Goal: Book appointment/travel/reservation

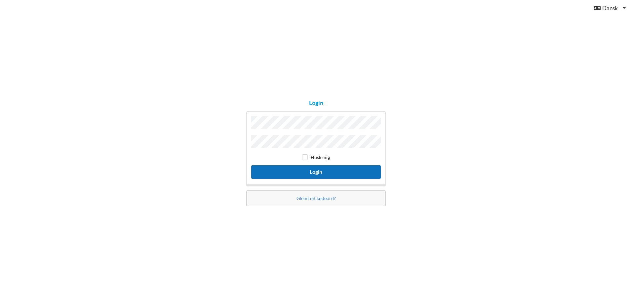
click at [308, 169] on button "Login" at bounding box center [316, 172] width 130 height 14
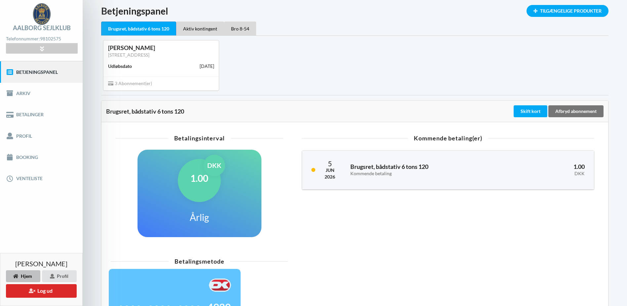
scroll to position [33, 0]
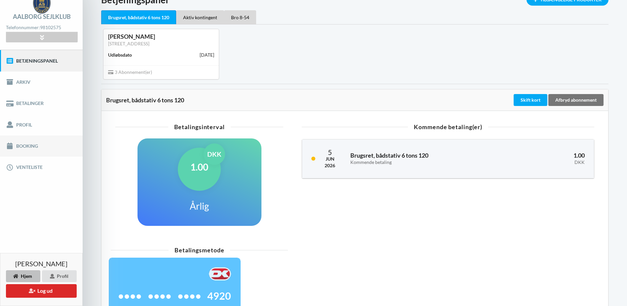
click at [24, 146] on link "Booking" at bounding box center [41, 145] width 83 height 21
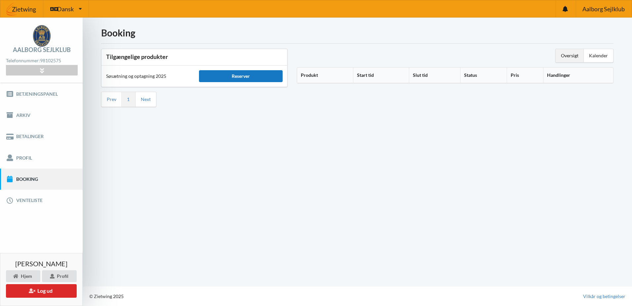
click at [229, 76] on div "Reserver" at bounding box center [241, 76] width 84 height 12
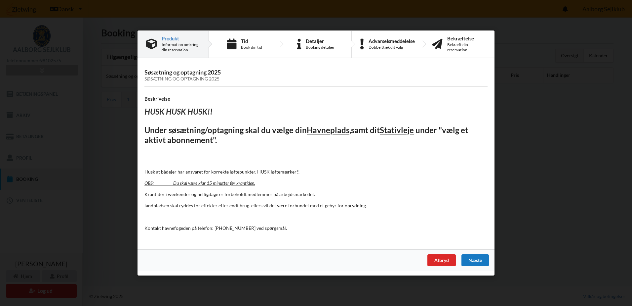
click at [479, 259] on div "Næste" at bounding box center [475, 260] width 27 height 12
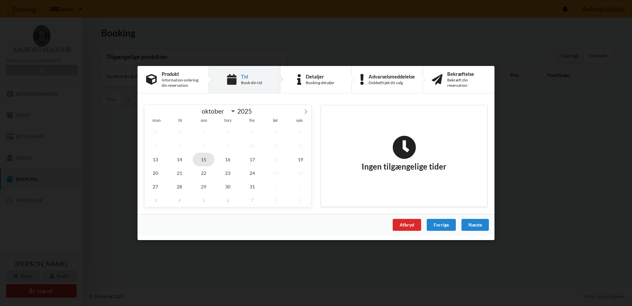
click at [204, 160] on span "15" at bounding box center [204, 159] width 22 height 14
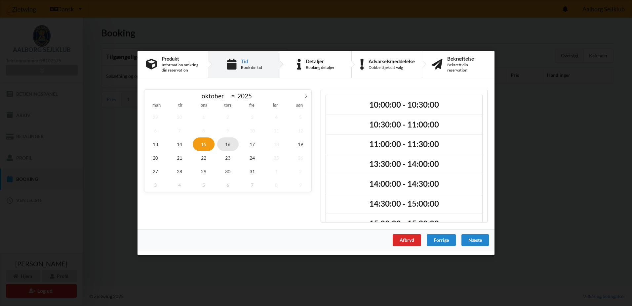
click at [226, 145] on span "16" at bounding box center [228, 144] width 22 height 14
click at [202, 144] on span "15" at bounding box center [204, 144] width 22 height 14
click at [181, 145] on span "14" at bounding box center [180, 144] width 22 height 14
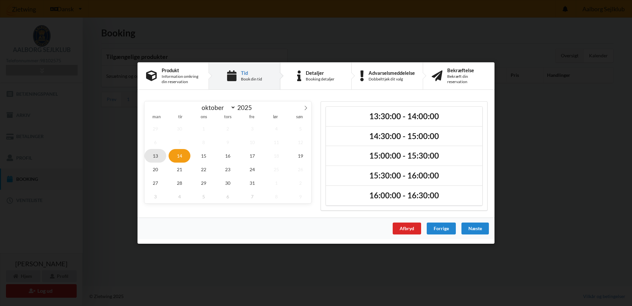
click at [156, 156] on span "13" at bounding box center [156, 156] width 22 height 14
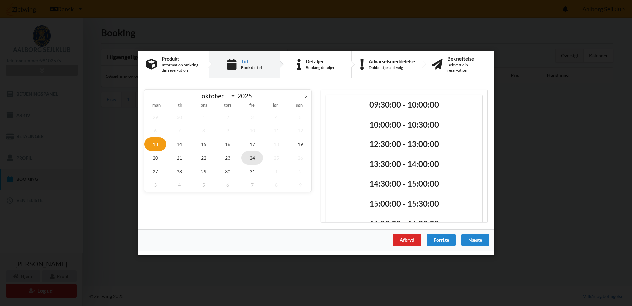
click at [253, 158] on span "24" at bounding box center [252, 158] width 22 height 14
click at [178, 157] on span "21" at bounding box center [180, 158] width 22 height 14
click at [180, 141] on span "14" at bounding box center [180, 144] width 22 height 14
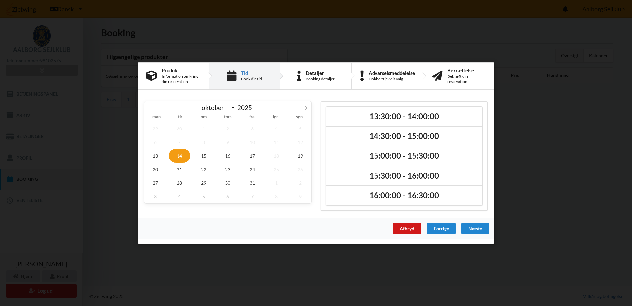
click at [408, 223] on div "Afbryd" at bounding box center [407, 228] width 28 height 12
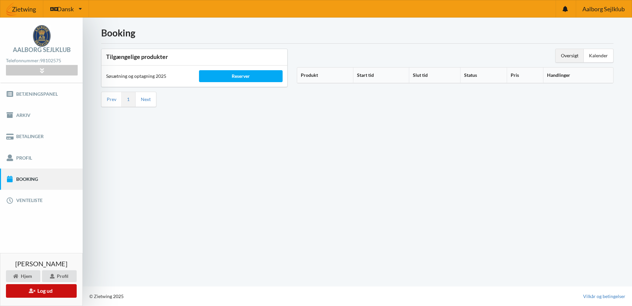
click at [44, 292] on button "Log ud" at bounding box center [41, 291] width 71 height 14
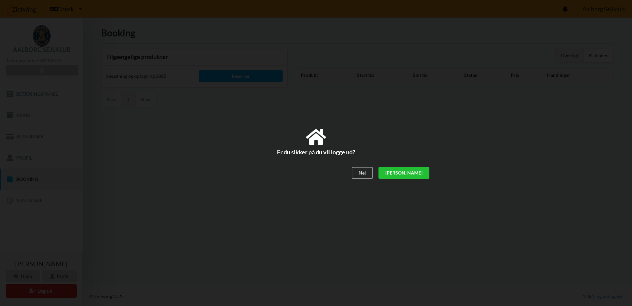
click at [417, 171] on div "[PERSON_NAME]" at bounding box center [404, 173] width 51 height 12
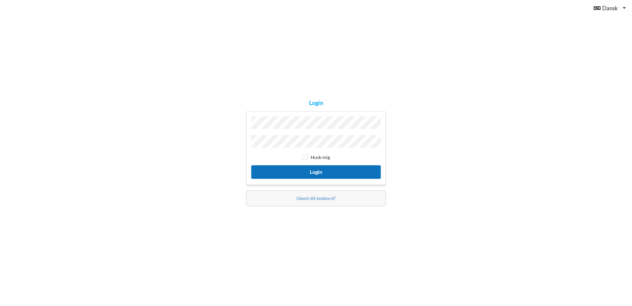
click at [307, 172] on button "Login" at bounding box center [316, 172] width 130 height 14
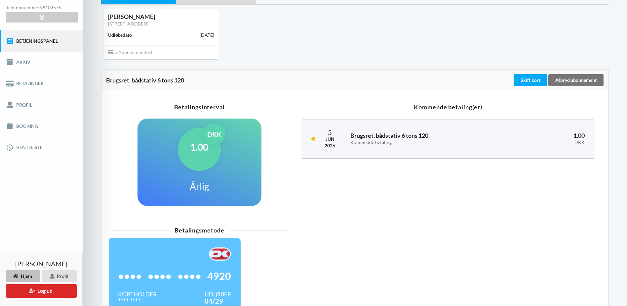
scroll to position [38, 0]
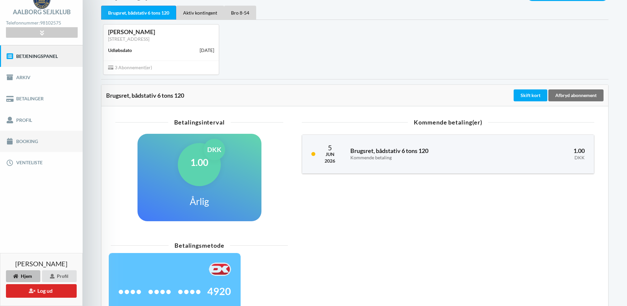
click at [30, 143] on link "Booking" at bounding box center [41, 141] width 83 height 21
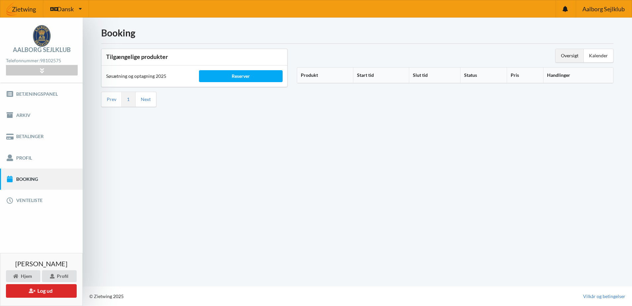
click at [318, 76] on th "Produkt" at bounding box center [325, 75] width 56 height 16
click at [239, 76] on div "Reserver" at bounding box center [241, 76] width 84 height 12
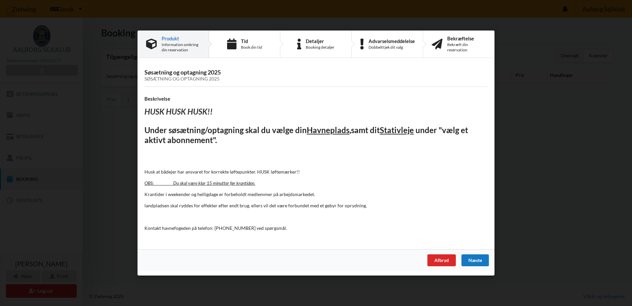
click at [476, 260] on div "Næste" at bounding box center [475, 260] width 27 height 12
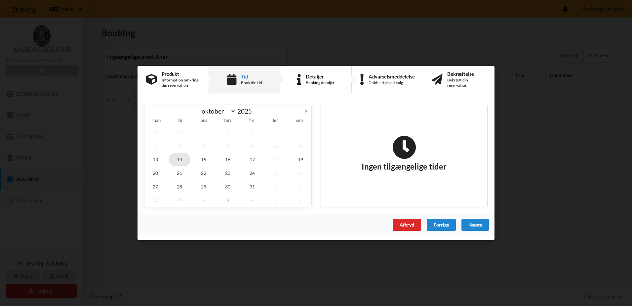
click at [178, 158] on span "14" at bounding box center [180, 159] width 22 height 14
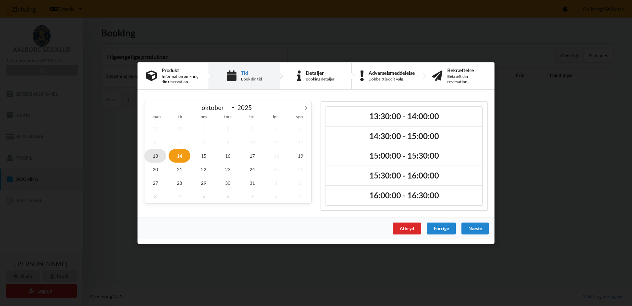
click at [157, 156] on span "13" at bounding box center [156, 156] width 22 height 14
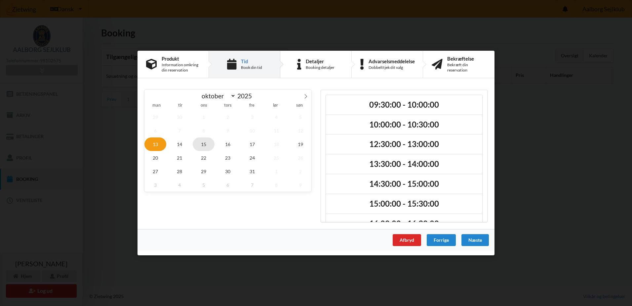
click at [201, 142] on span "15" at bounding box center [204, 144] width 22 height 14
click at [402, 242] on div "Afbryd" at bounding box center [407, 240] width 28 height 12
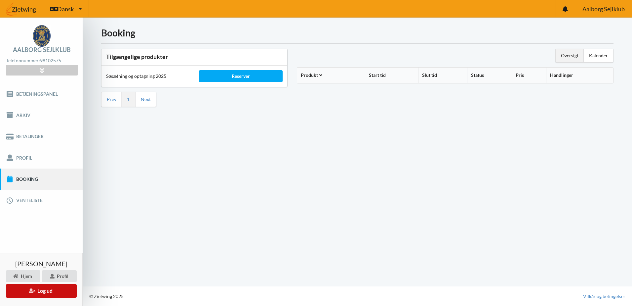
click at [56, 291] on button "Log ud" at bounding box center [41, 291] width 71 height 14
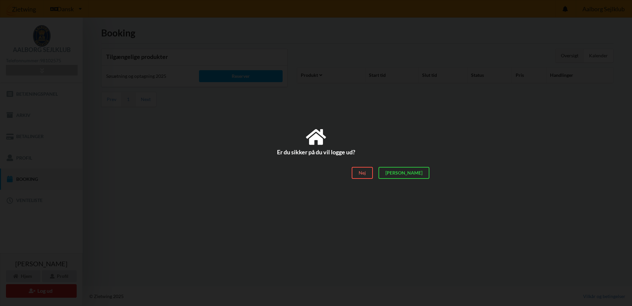
click at [373, 176] on div "Nej" at bounding box center [362, 173] width 21 height 12
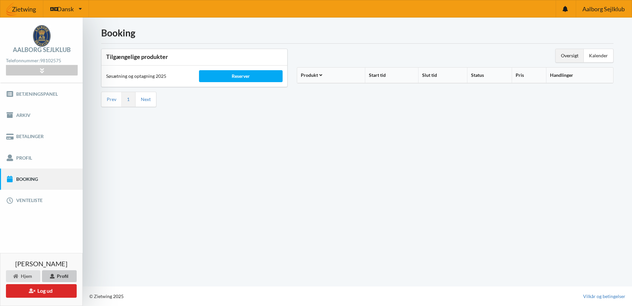
click at [52, 280] on div "Profil" at bounding box center [59, 276] width 35 height 12
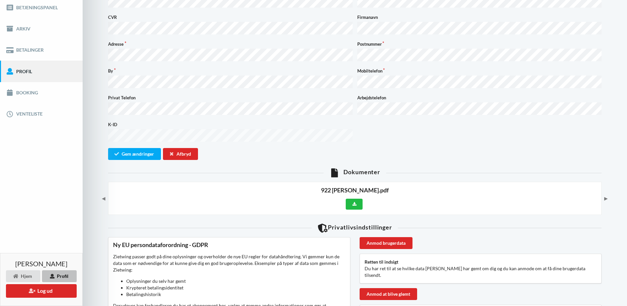
scroll to position [53, 0]
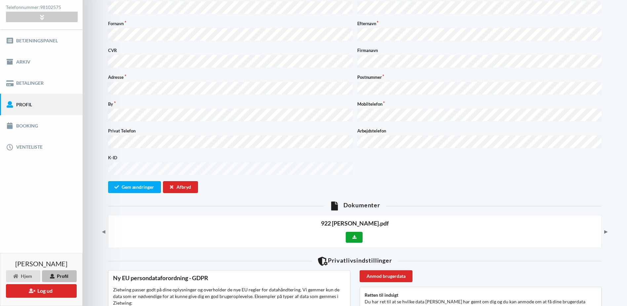
click at [349, 232] on button at bounding box center [354, 237] width 17 height 11
